Goal: Find specific page/section: Find specific page/section

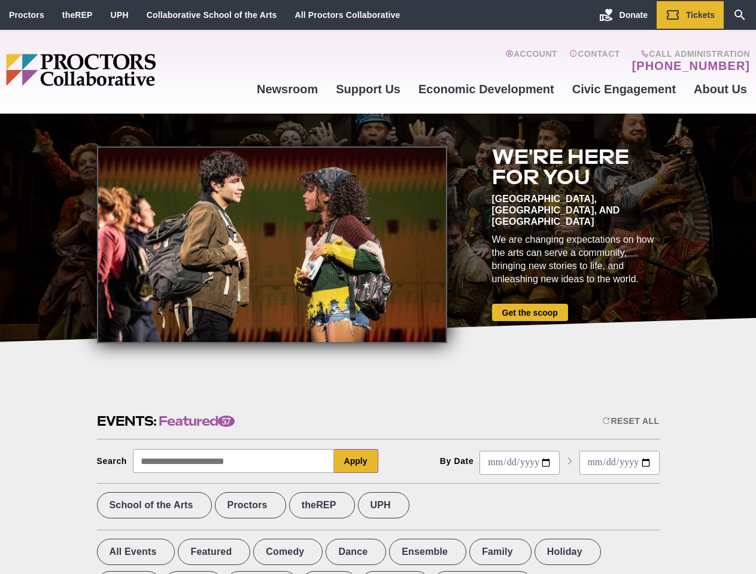
click at [378, 287] on div at bounding box center [272, 245] width 350 height 197
click at [629, 421] on div "Reset All" at bounding box center [630, 421] width 57 height 10
click at [356, 461] on button "Apply" at bounding box center [356, 461] width 44 height 24
